Goal: Transaction & Acquisition: Purchase product/service

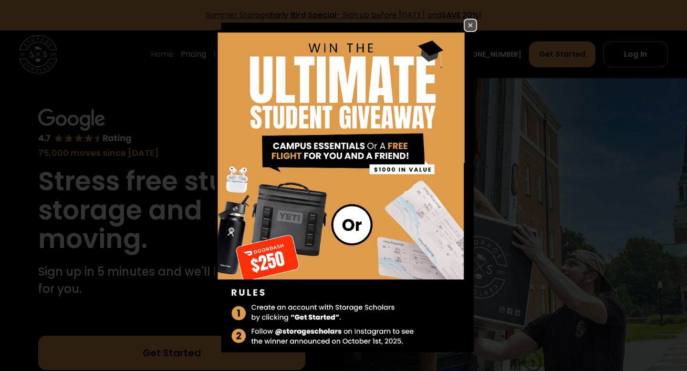
click at [472, 28] on img at bounding box center [470, 25] width 11 height 11
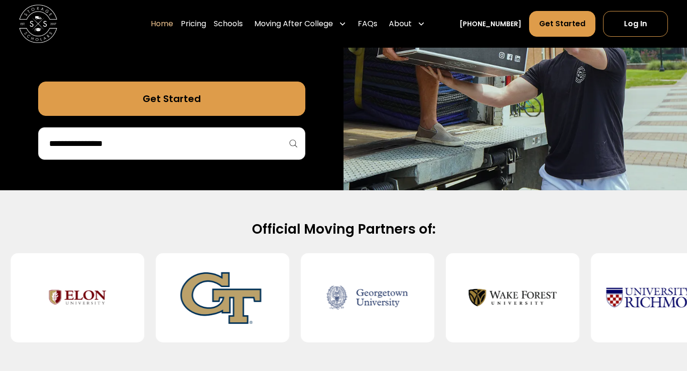
scroll to position [261, 0]
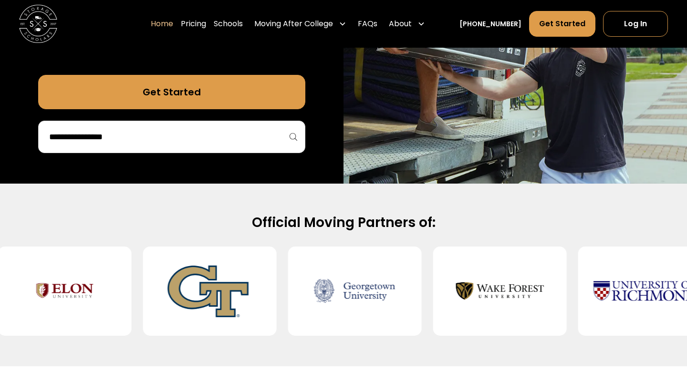
click at [262, 147] on div at bounding box center [171, 137] width 267 height 32
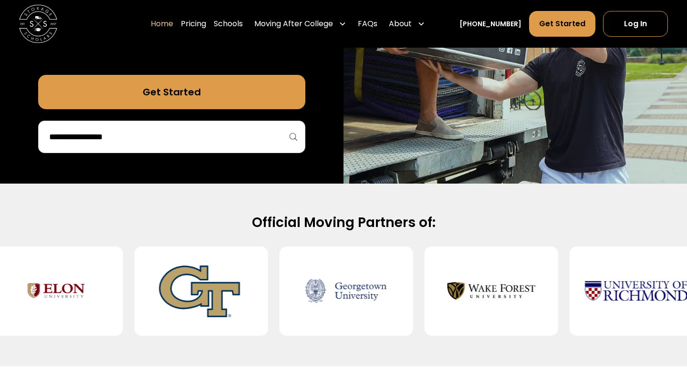
click at [262, 140] on input "search" at bounding box center [171, 137] width 247 height 16
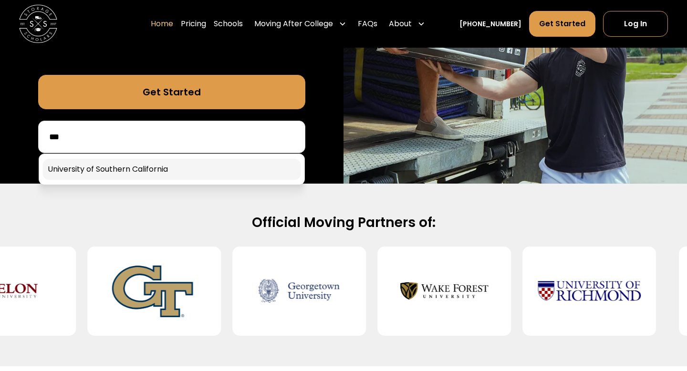
type input "***"
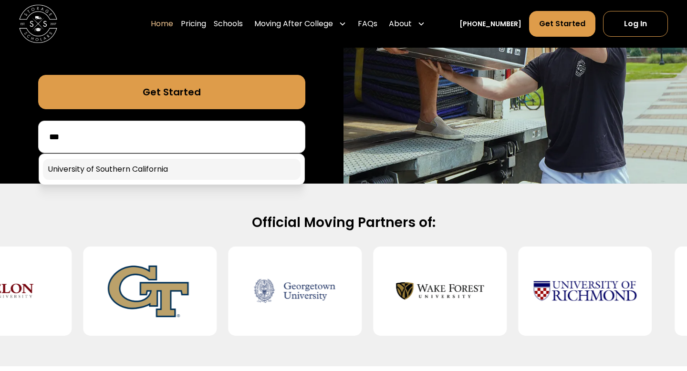
click at [200, 171] on link at bounding box center [172, 169] width 258 height 21
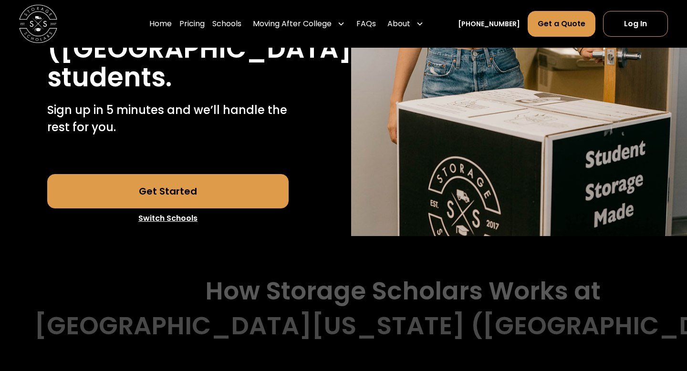
scroll to position [271, 0]
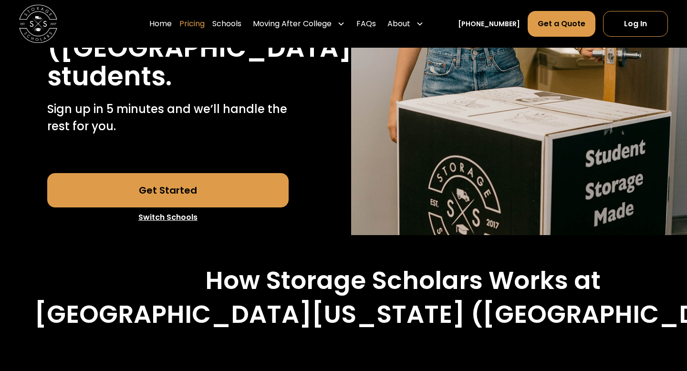
click at [202, 28] on link "Pricing" at bounding box center [191, 24] width 25 height 27
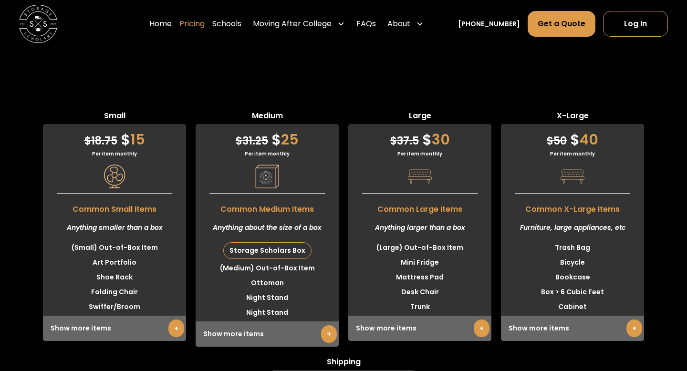
scroll to position [2356, 0]
